Goal: Check status: Check status

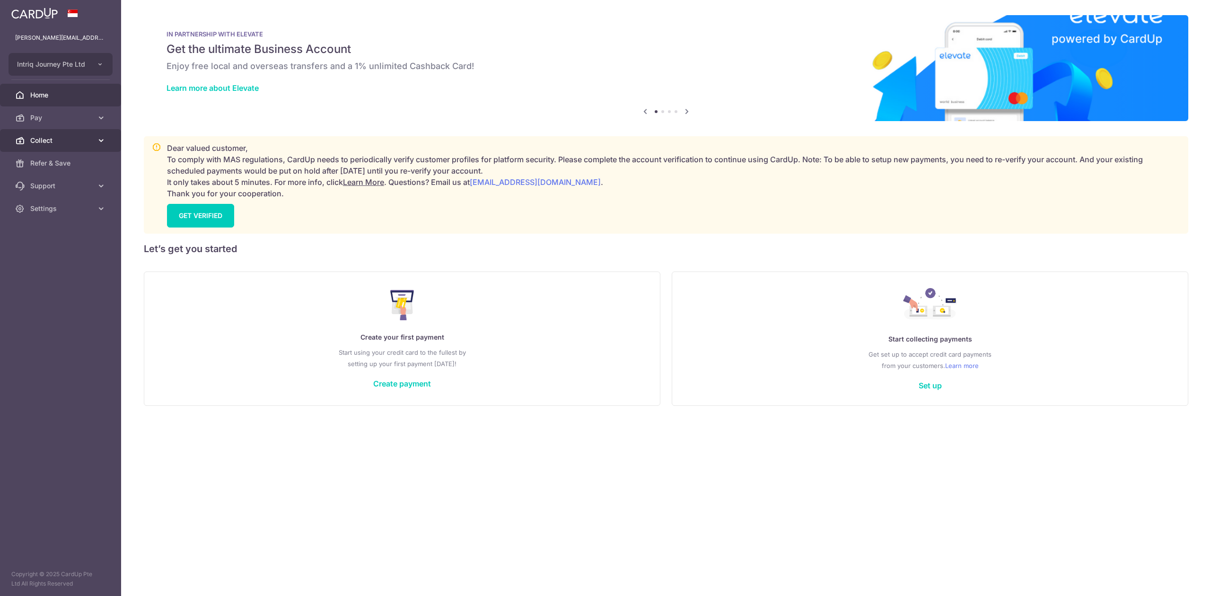
click at [46, 146] on link "Collect" at bounding box center [60, 140] width 121 height 23
click at [51, 155] on link "Dashboard" at bounding box center [60, 163] width 121 height 23
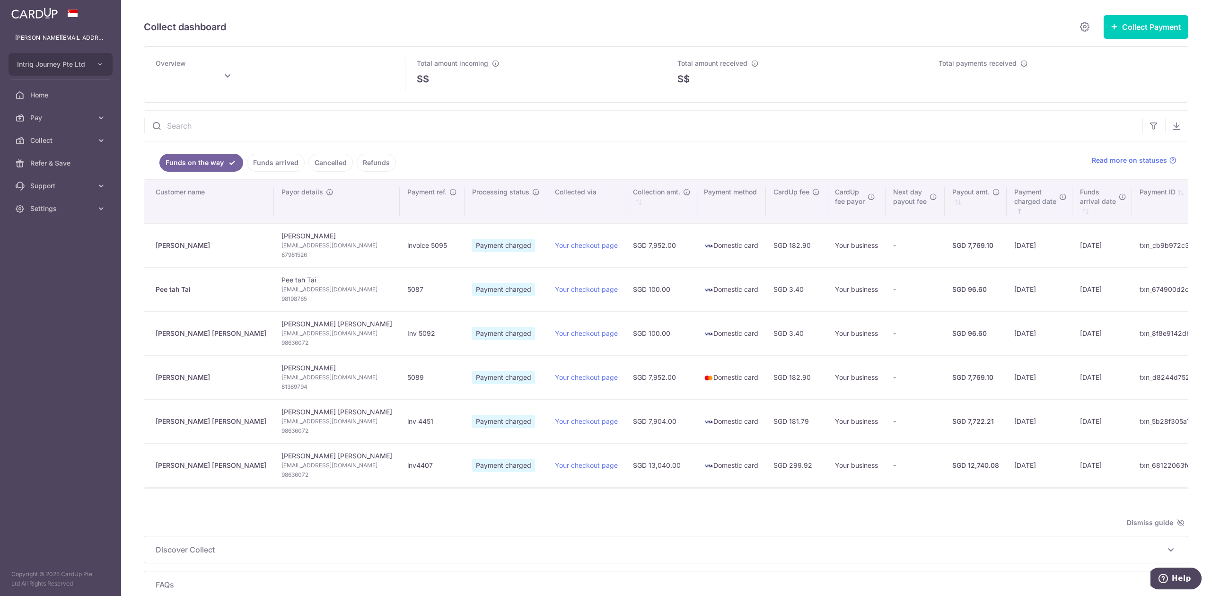
type input "[DATE]"
click at [272, 164] on link "Funds arrived" at bounding box center [276, 163] width 58 height 18
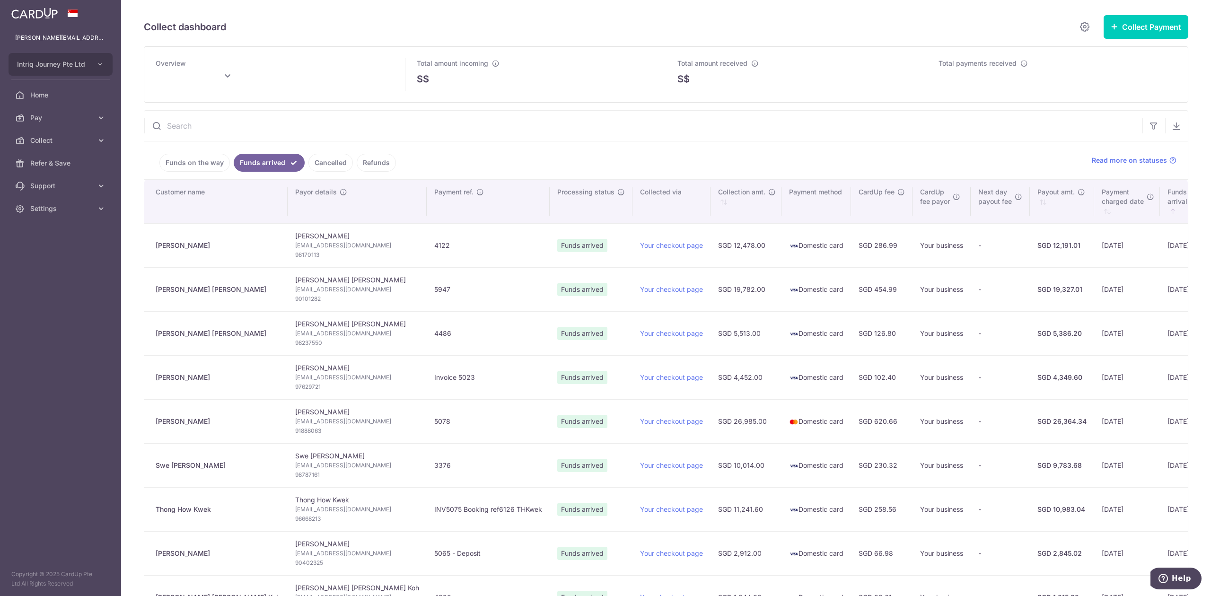
type input "[DATE]"
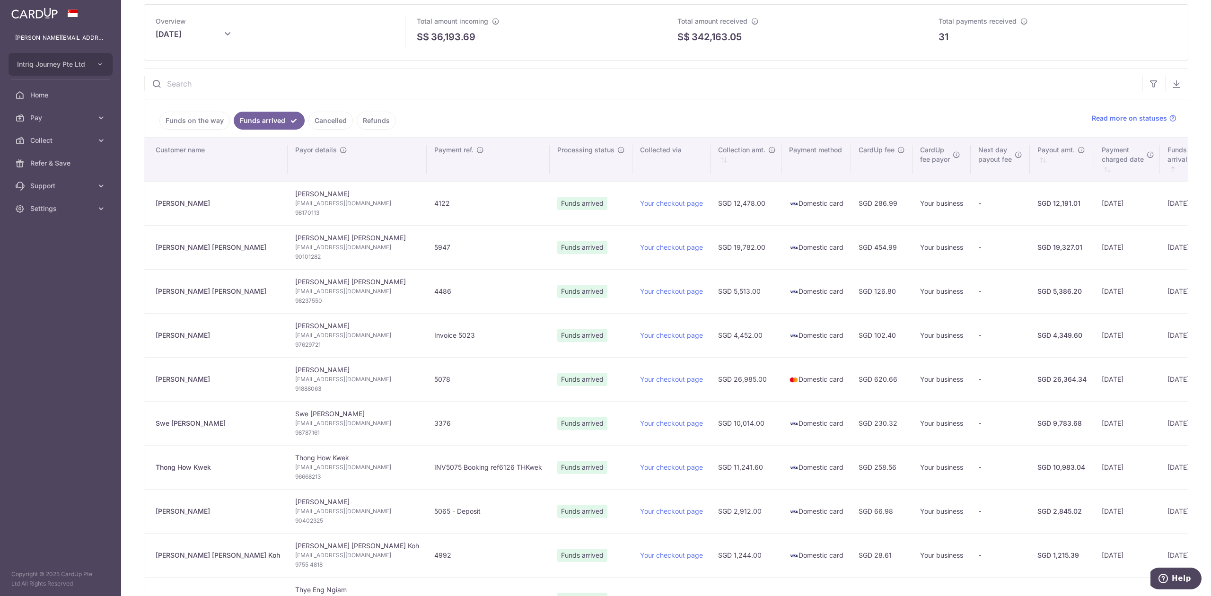
scroll to position [63, 0]
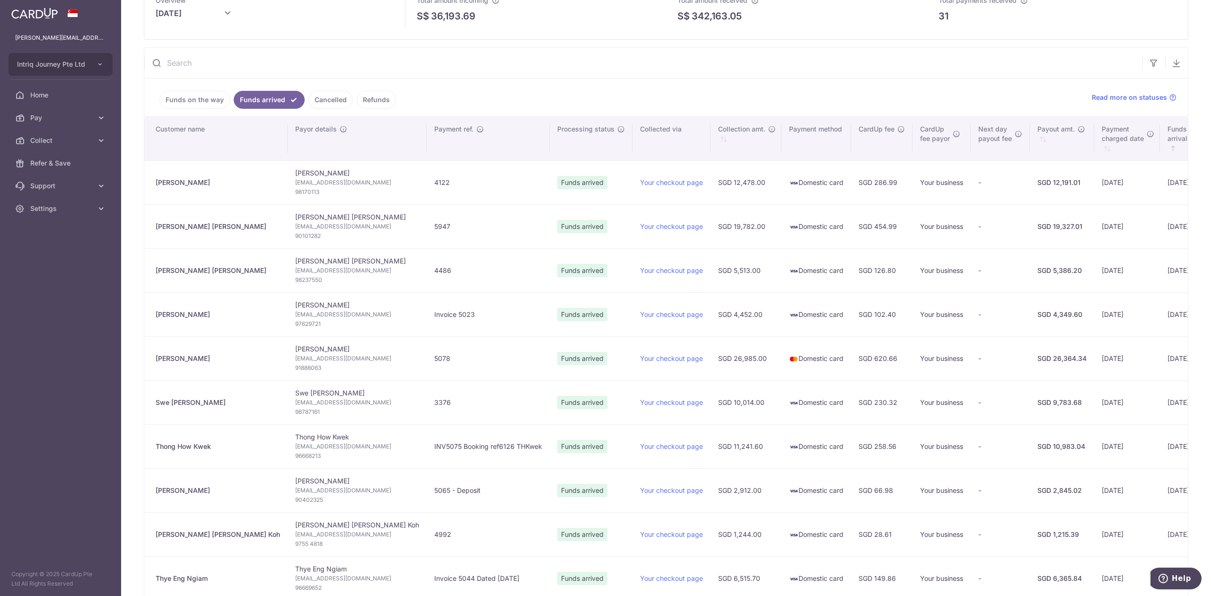
drag, startPoint x: 199, startPoint y: 491, endPoint x: 153, endPoint y: 496, distance: 46.2
click at [153, 496] on td "[PERSON_NAME]" at bounding box center [215, 490] width 143 height 44
copy div "[PERSON_NAME]"
drag, startPoint x: 222, startPoint y: 449, endPoint x: 157, endPoint y: 449, distance: 64.8
click at [157, 449] on div "Thong How Kwek" at bounding box center [218, 446] width 124 height 9
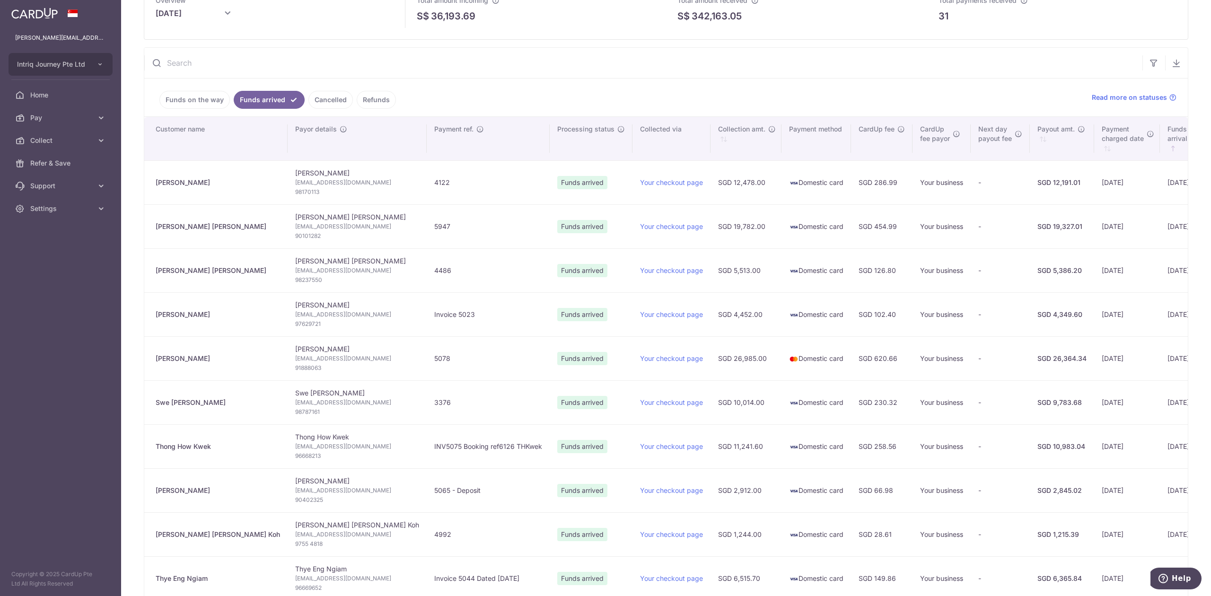
copy div "Thong How Kwek"
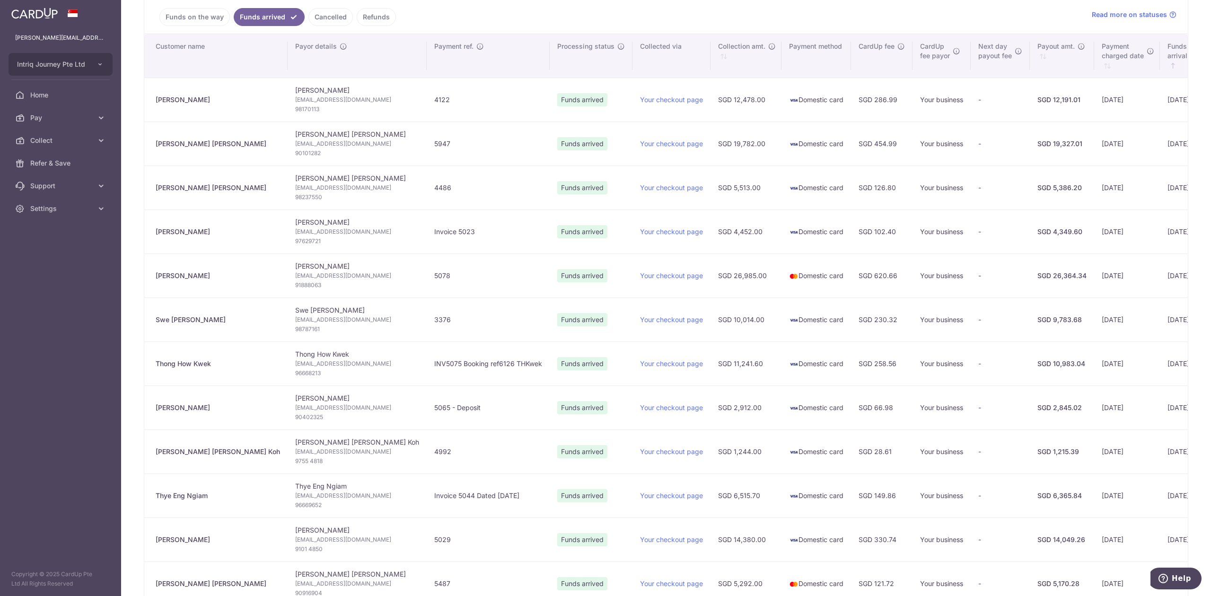
scroll to position [126, 0]
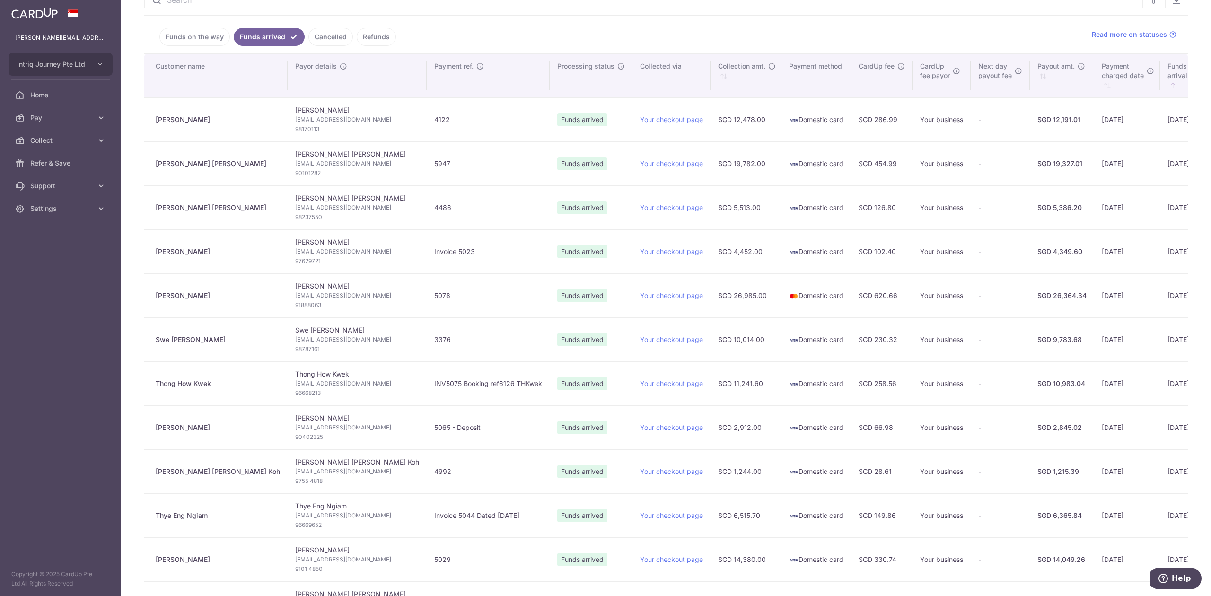
drag, startPoint x: 214, startPoint y: 342, endPoint x: 153, endPoint y: 340, distance: 60.6
click at [153, 340] on td "Swe [PERSON_NAME]" at bounding box center [215, 339] width 143 height 44
copy div "Swe [PERSON_NAME]"
drag, startPoint x: 210, startPoint y: 296, endPoint x: 155, endPoint y: 299, distance: 55.0
click at [155, 299] on td "[PERSON_NAME]" at bounding box center [215, 295] width 143 height 44
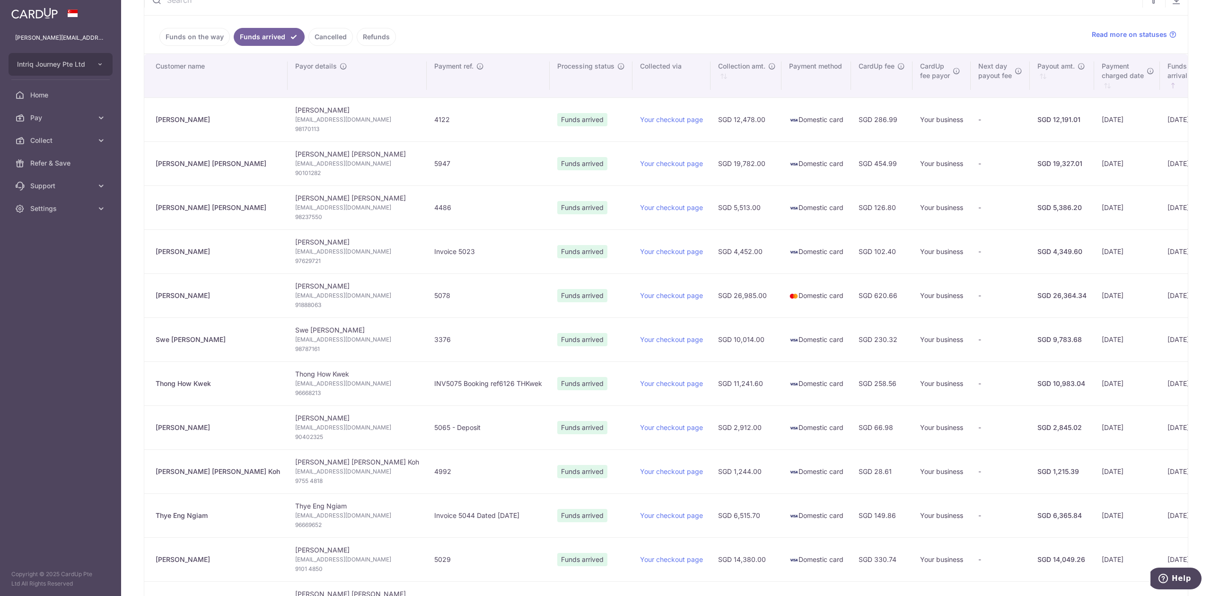
copy div "[PERSON_NAME]"
drag, startPoint x: 215, startPoint y: 256, endPoint x: 152, endPoint y: 256, distance: 62.5
click at [152, 256] on td "[PERSON_NAME]" at bounding box center [215, 251] width 143 height 44
copy div "[PERSON_NAME]"
drag, startPoint x: 202, startPoint y: 208, endPoint x: 149, endPoint y: 212, distance: 53.2
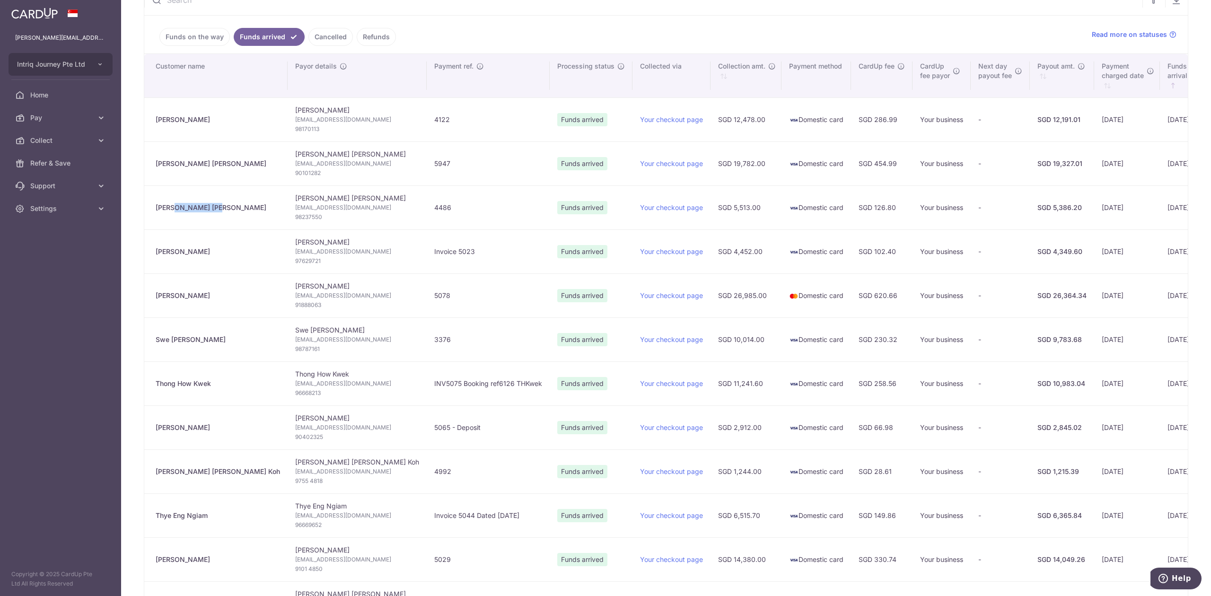
click at [149, 212] on td "[PERSON_NAME] [PERSON_NAME]" at bounding box center [215, 207] width 143 height 44
copy div "[PERSON_NAME] [PERSON_NAME]"
drag, startPoint x: 203, startPoint y: 165, endPoint x: 149, endPoint y: 168, distance: 55.0
click at [149, 168] on td "[PERSON_NAME] [PERSON_NAME]" at bounding box center [215, 163] width 143 height 44
copy div "[PERSON_NAME] [PERSON_NAME]"
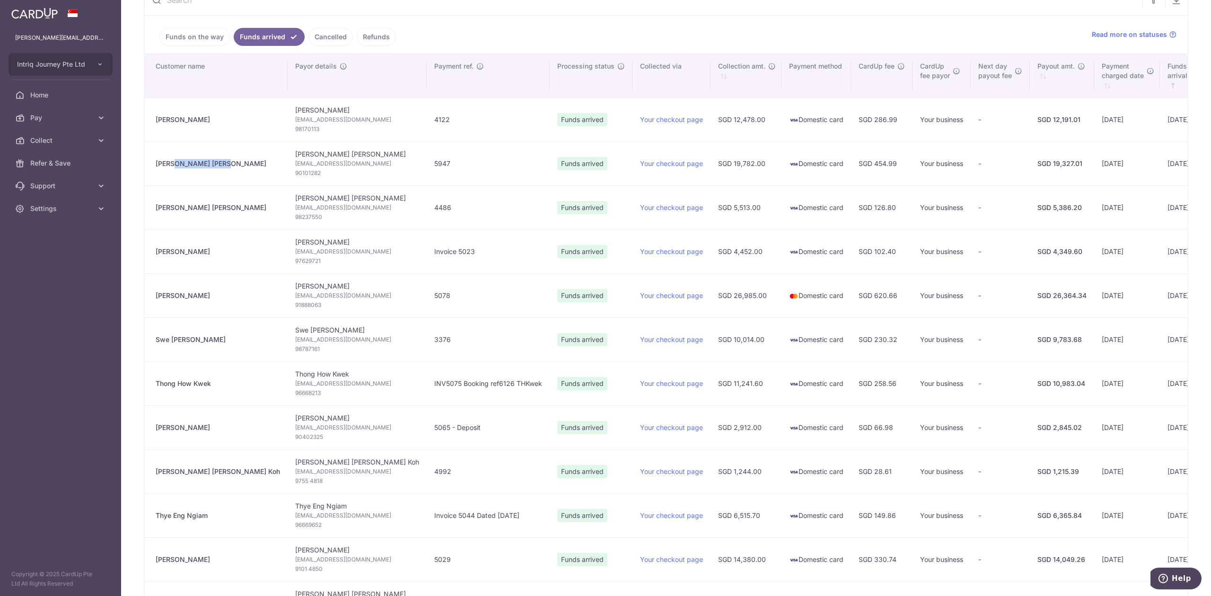
drag, startPoint x: 212, startPoint y: 124, endPoint x: 146, endPoint y: 124, distance: 66.2
click at [146, 124] on td "[PERSON_NAME]" at bounding box center [215, 119] width 143 height 44
copy div "[PERSON_NAME]"
